Goal: Transaction & Acquisition: Purchase product/service

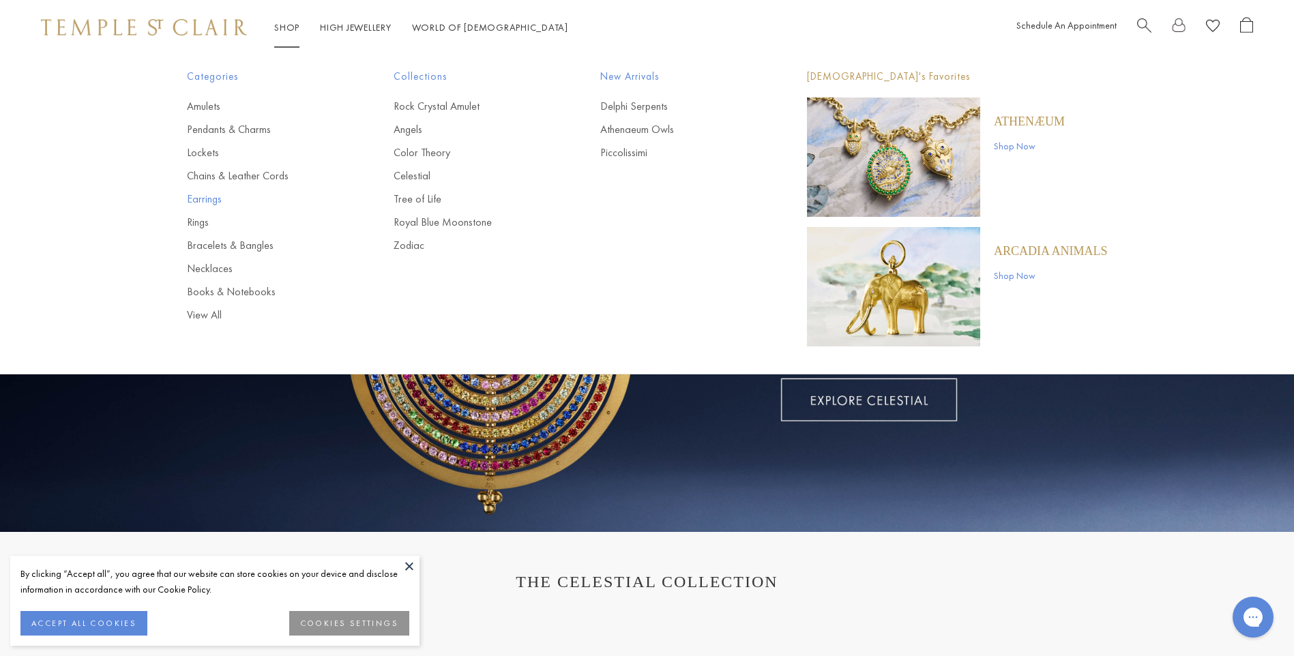
click at [201, 200] on link "Earrings" at bounding box center [263, 199] width 152 height 15
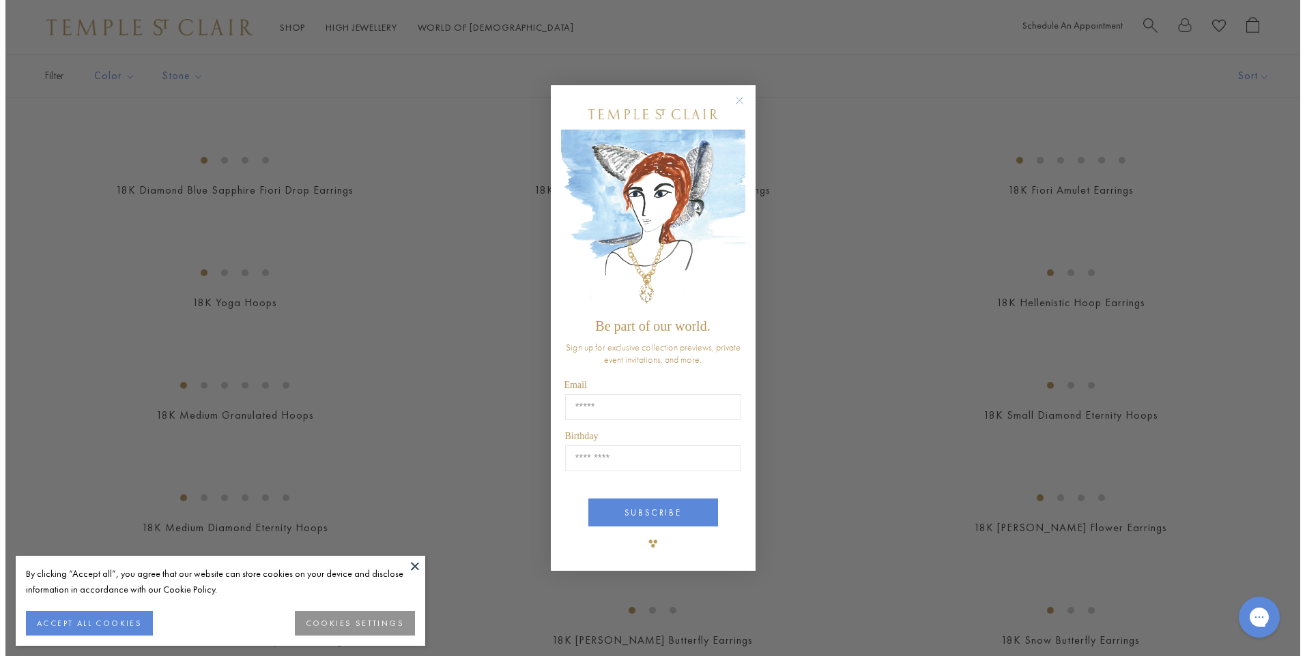
scroll to position [1095, 0]
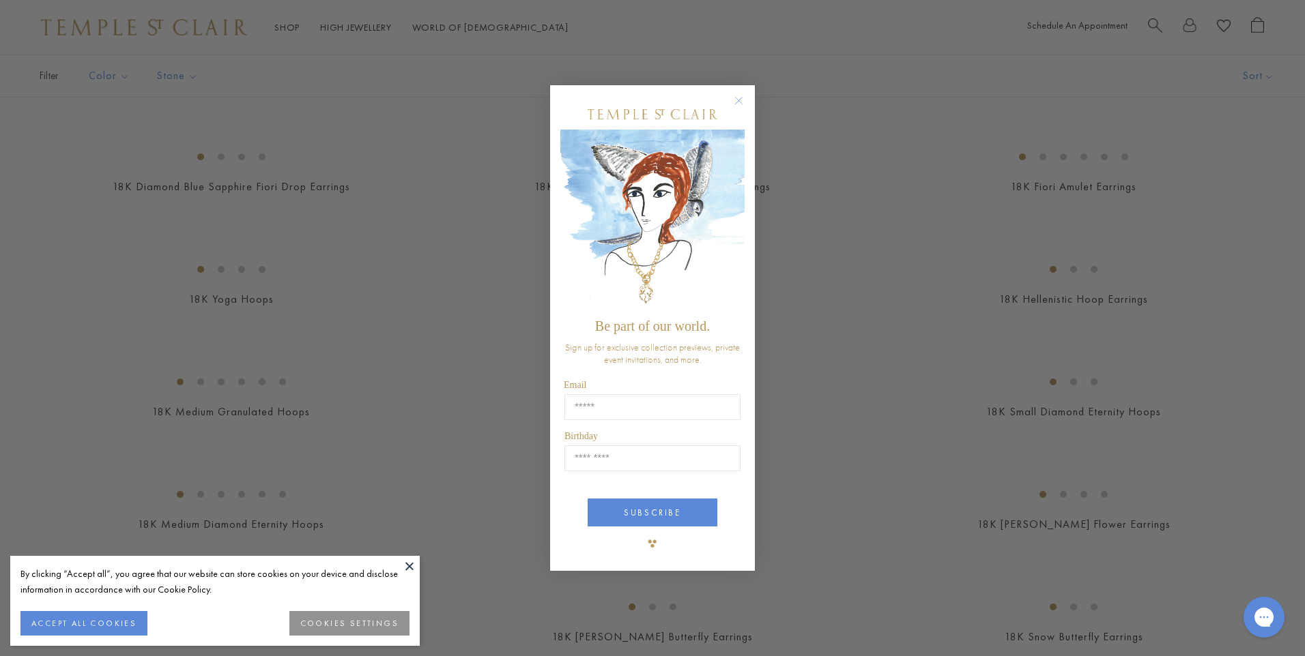
click at [742, 99] on circle "Close dialog" at bounding box center [739, 101] width 16 height 16
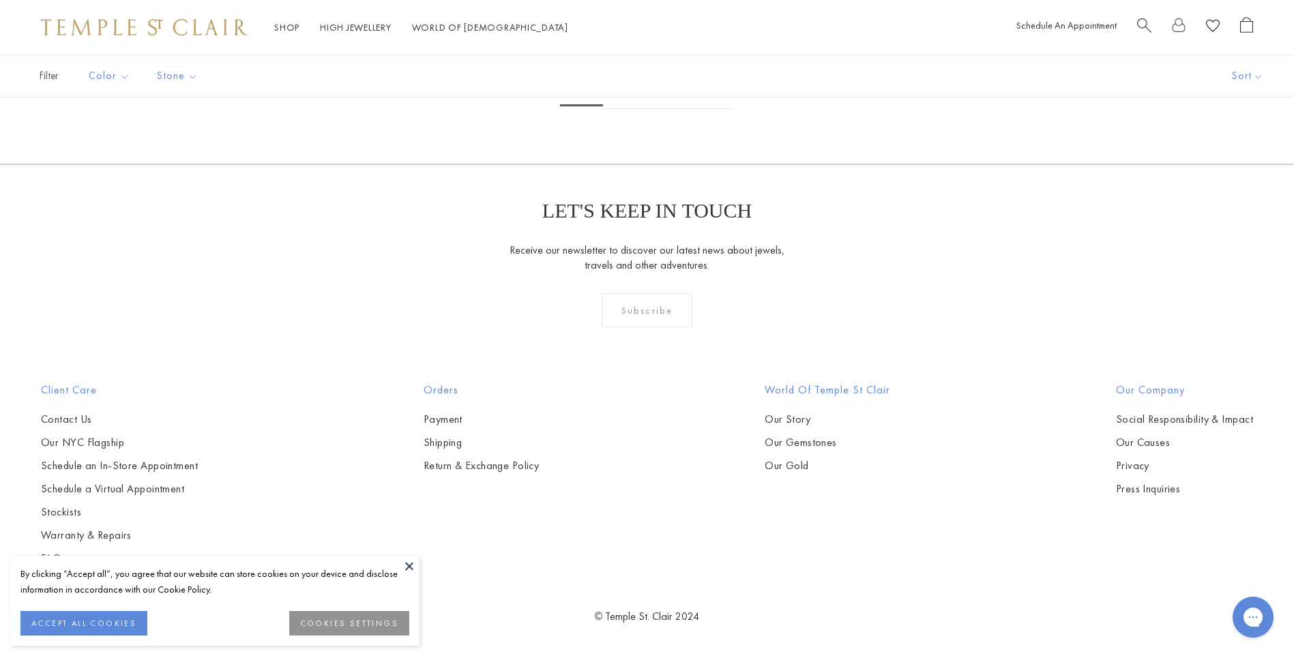
scroll to position [7506, 0]
click at [623, 109] on link "2" at bounding box center [625, 91] width 44 height 38
click at [0, 0] on img at bounding box center [0, 0] width 0 height 0
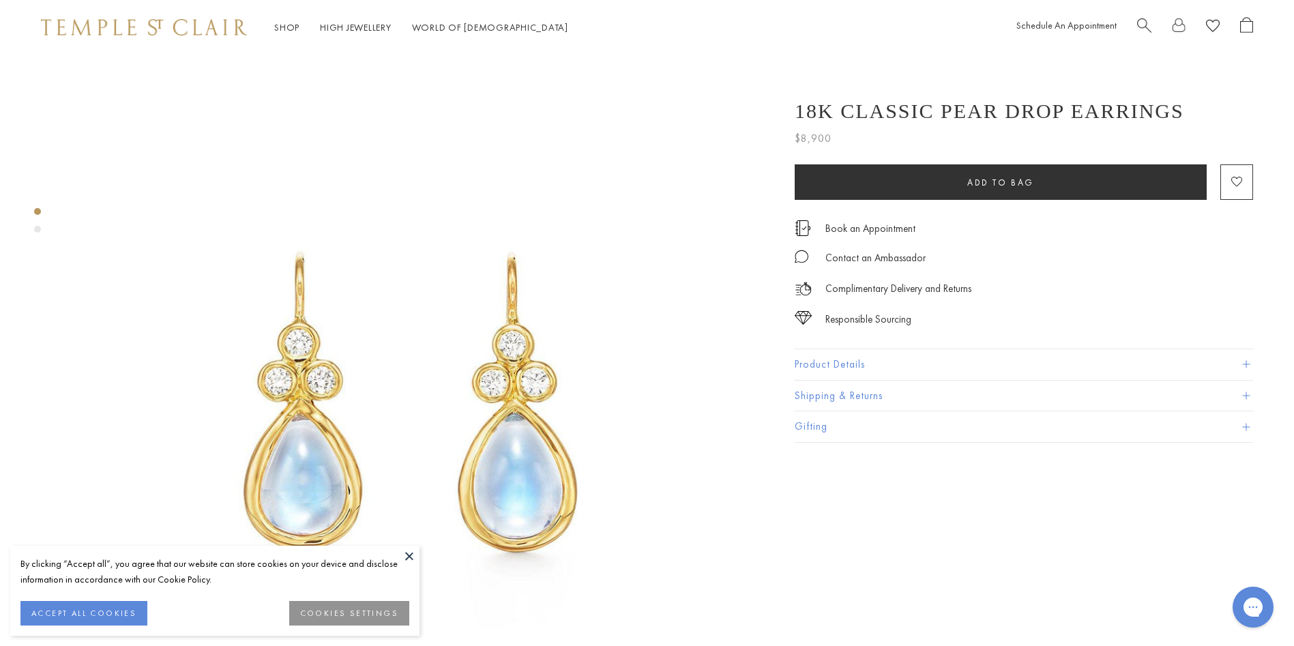
click at [844, 366] on button "Product Details" at bounding box center [1024, 364] width 459 height 31
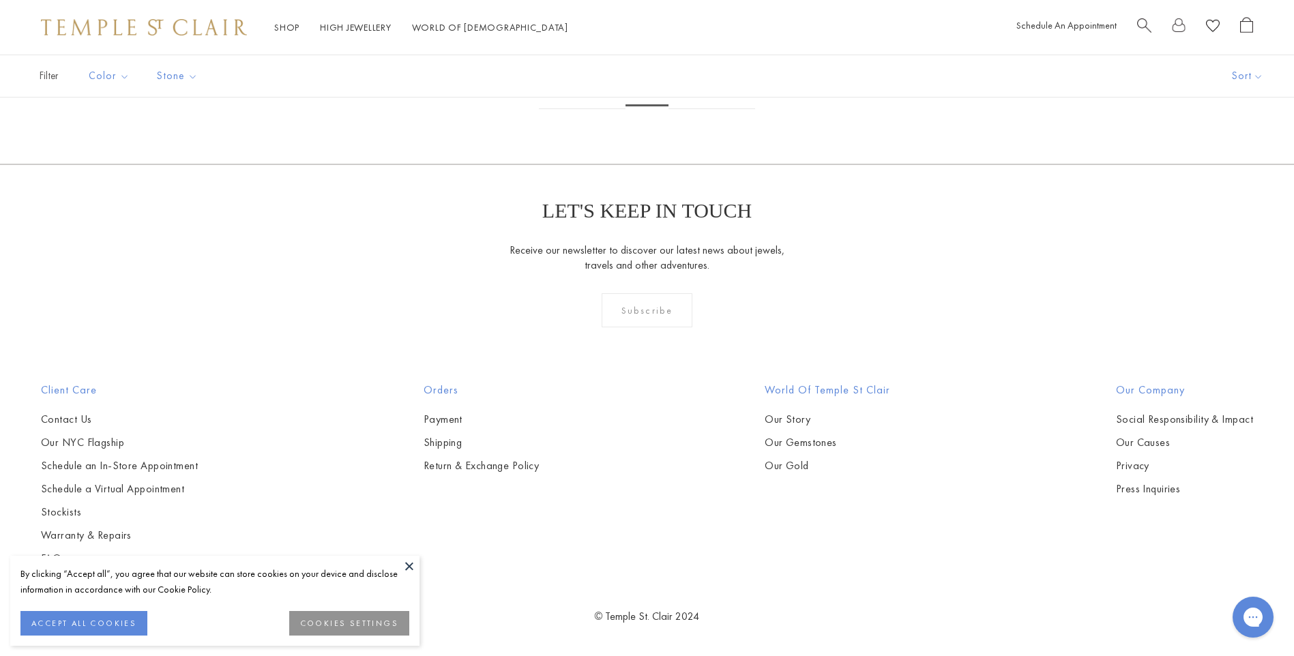
click at [0, 0] on img at bounding box center [0, 0] width 0 height 0
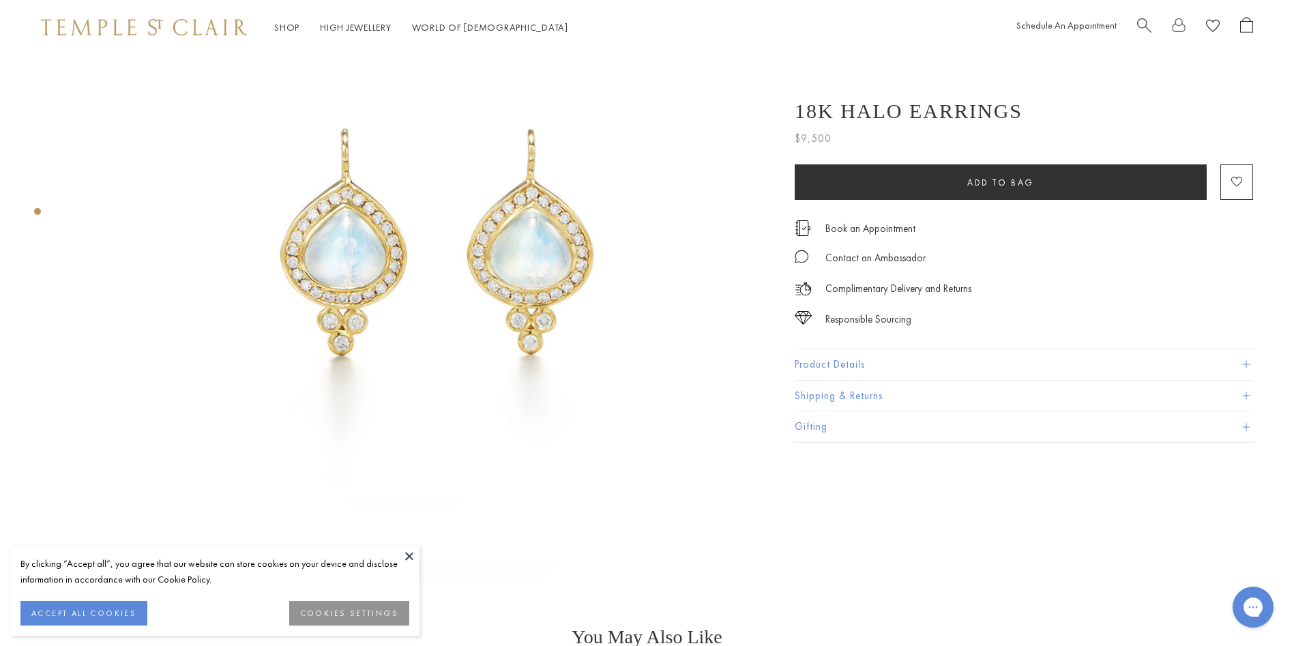
scroll to position [205, 0]
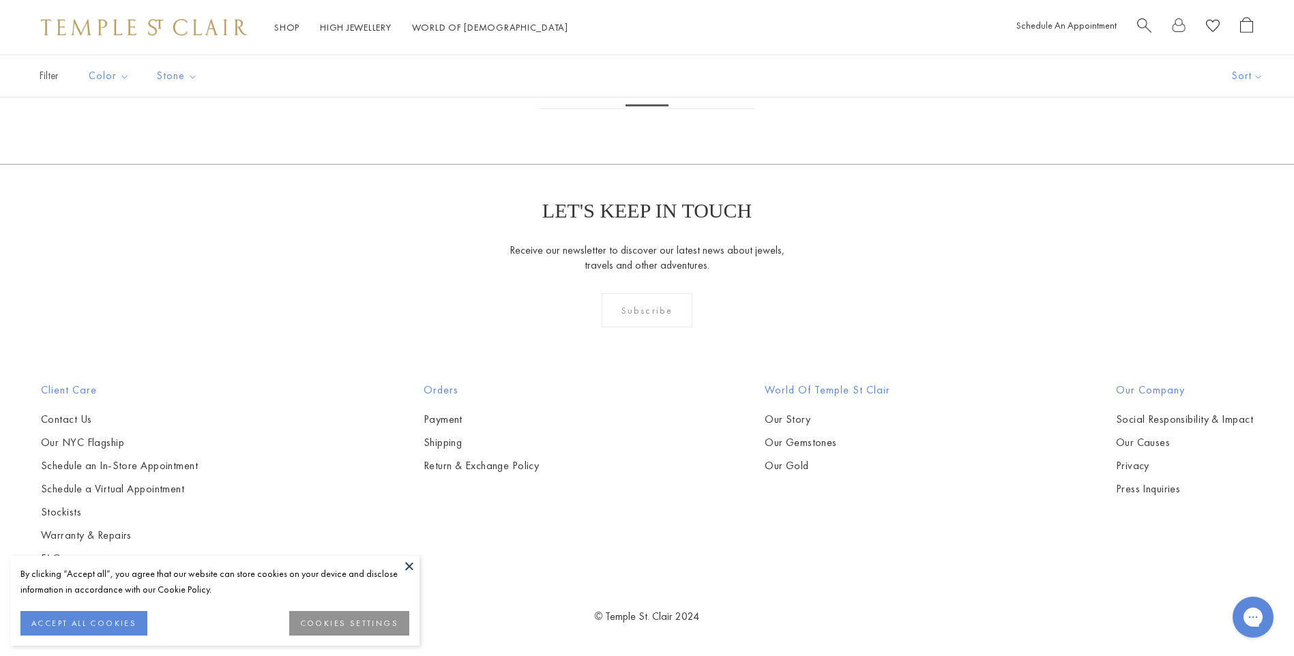
scroll to position [5936, 0]
click at [688, 109] on link "3" at bounding box center [691, 91] width 44 height 38
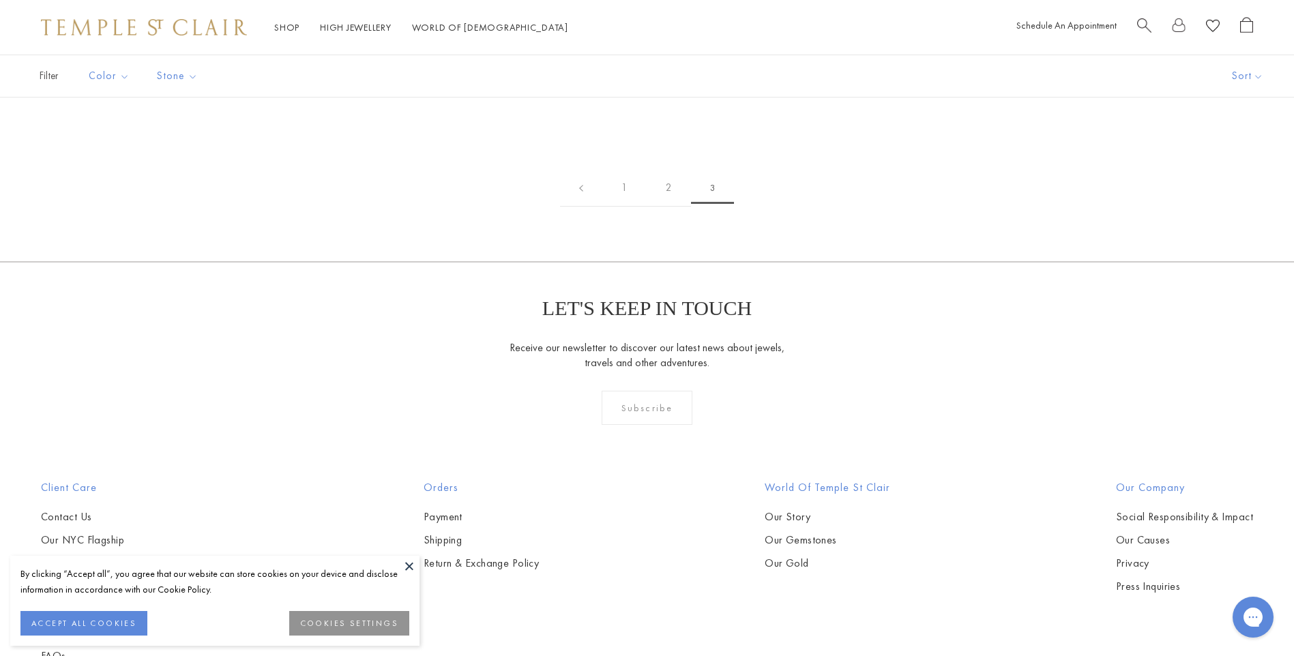
scroll to position [273, 0]
